Goal: Information Seeking & Learning: Find specific fact

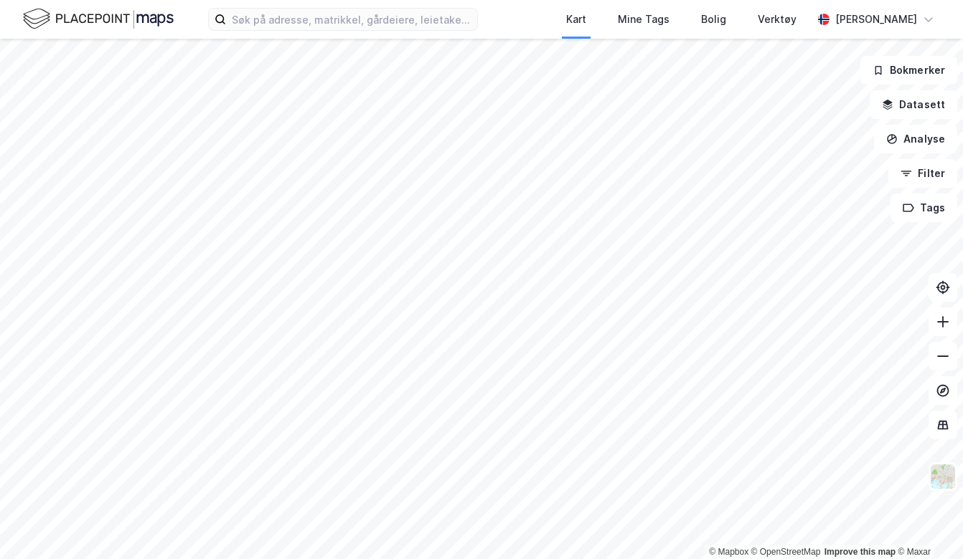
click at [339, 32] on div "Kart Mine Tags [PERSON_NAME] Verktøy [PERSON_NAME]" at bounding box center [481, 19] width 963 height 39
click at [338, 21] on input at bounding box center [351, 20] width 251 height 22
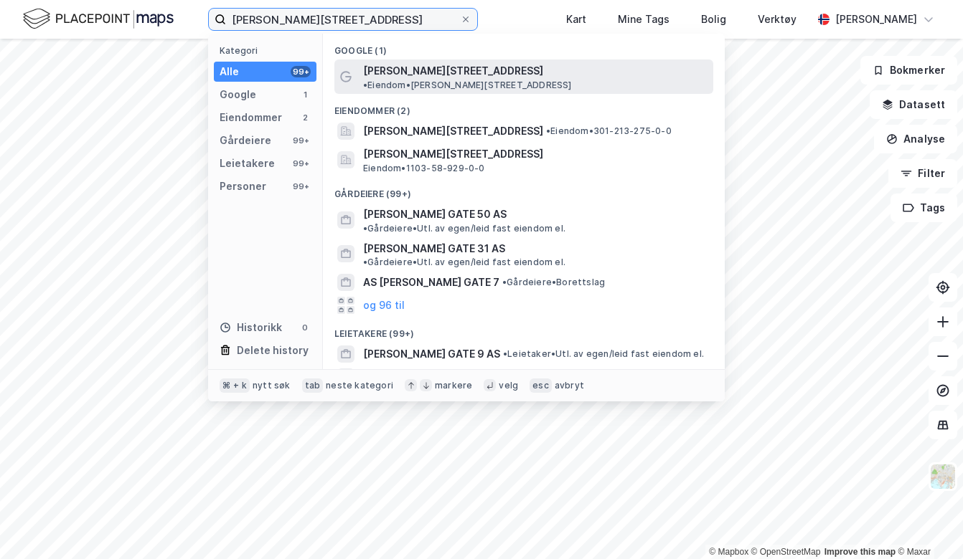
type input "[PERSON_NAME][STREET_ADDRESS]"
click at [422, 72] on span "[PERSON_NAME][STREET_ADDRESS]" at bounding box center [453, 70] width 180 height 17
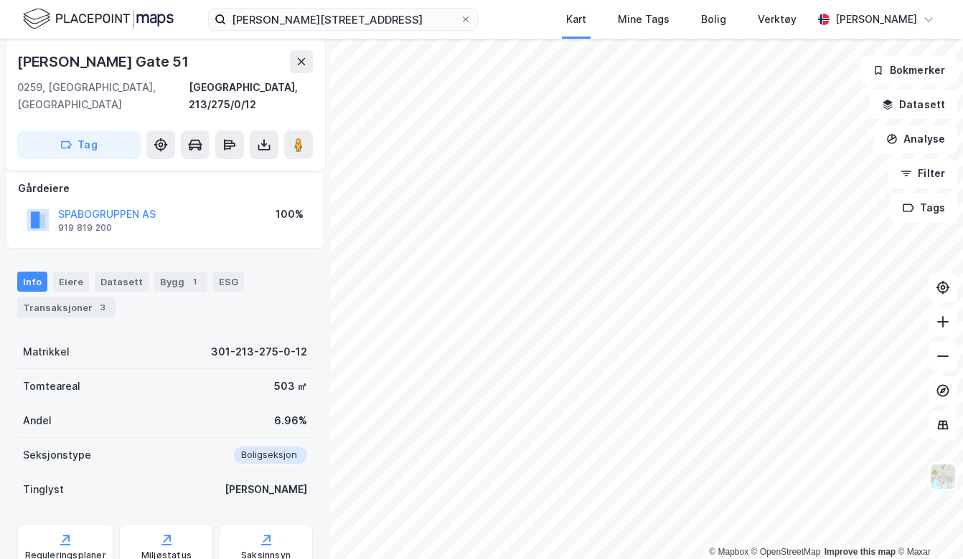
scroll to position [148, 0]
click at [70, 271] on div "Eiere" at bounding box center [71, 281] width 36 height 20
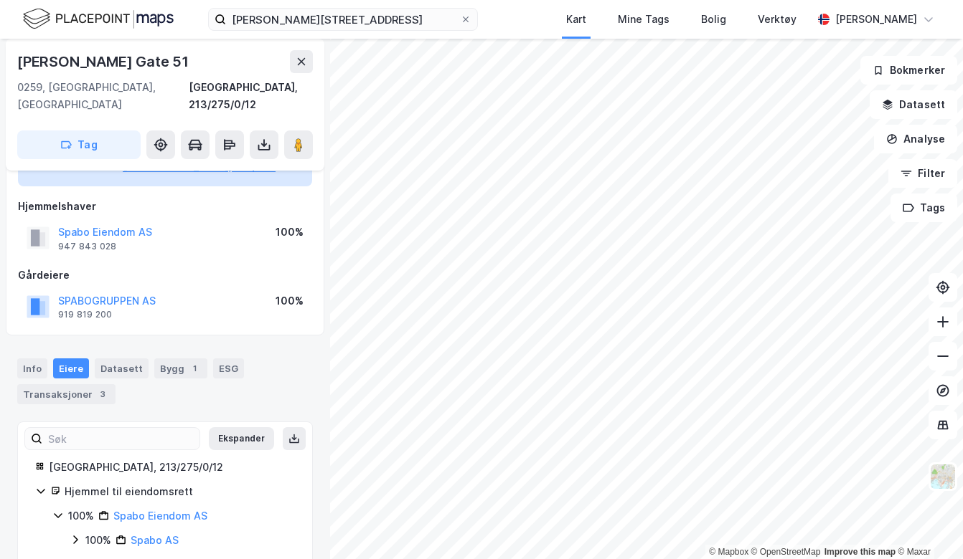
scroll to position [60, 0]
click at [73, 535] on icon at bounding box center [75, 540] width 11 height 11
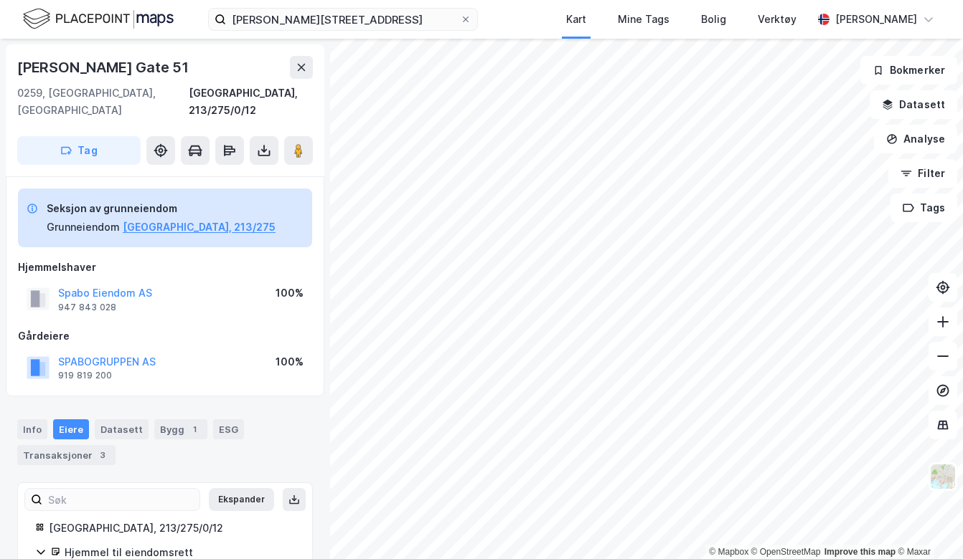
scroll to position [0, 0]
click at [159, 219] on button "[GEOGRAPHIC_DATA], 213/275" at bounding box center [199, 227] width 153 height 17
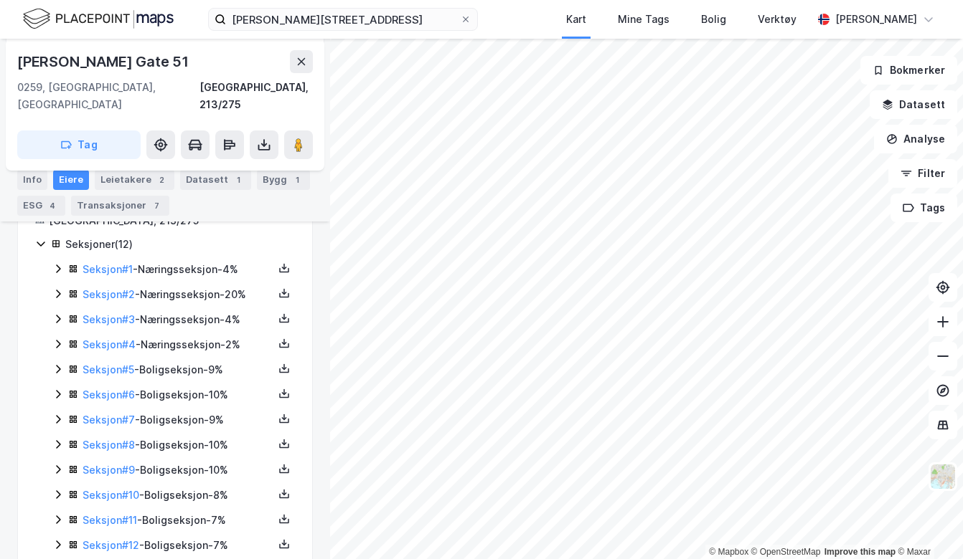
scroll to position [283, 0]
click at [115, 364] on link "Seksjon # 5" at bounding box center [108, 370] width 52 height 12
